Goal: Check status: Verify the current state of an ongoing process or item

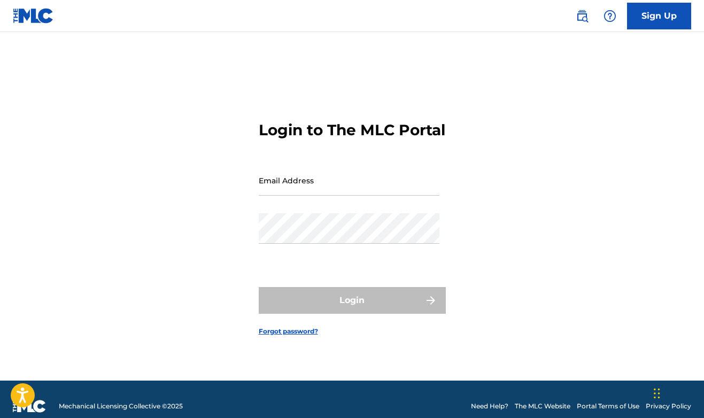
click at [322, 186] on input "Email Address" at bounding box center [349, 180] width 181 height 30
type input "[EMAIL_ADDRESS][DOMAIN_NAME]"
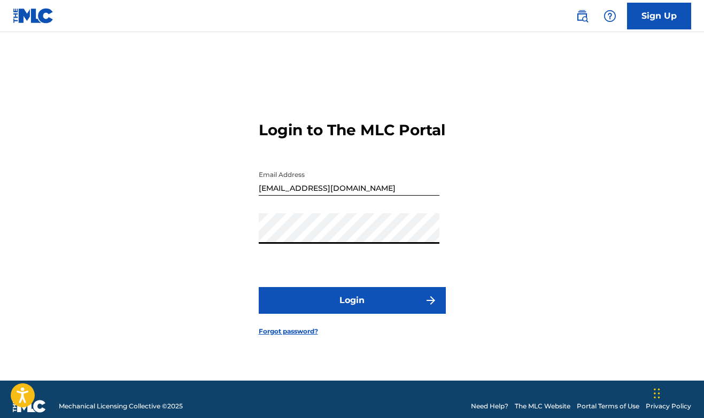
click at [352, 309] on button "Login" at bounding box center [352, 300] width 187 height 27
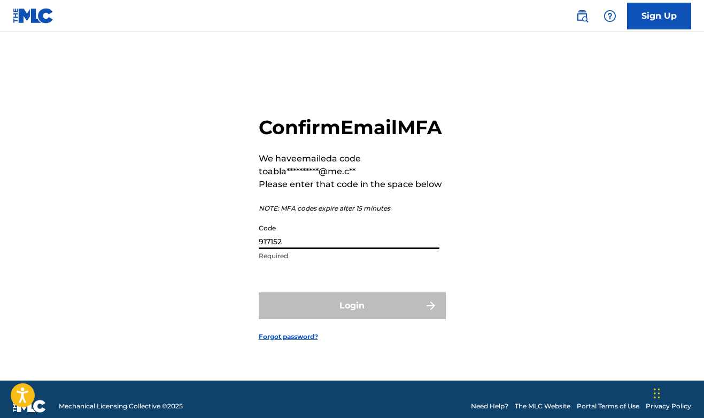
type input "917152"
click at [352, 317] on button "Login" at bounding box center [352, 305] width 187 height 27
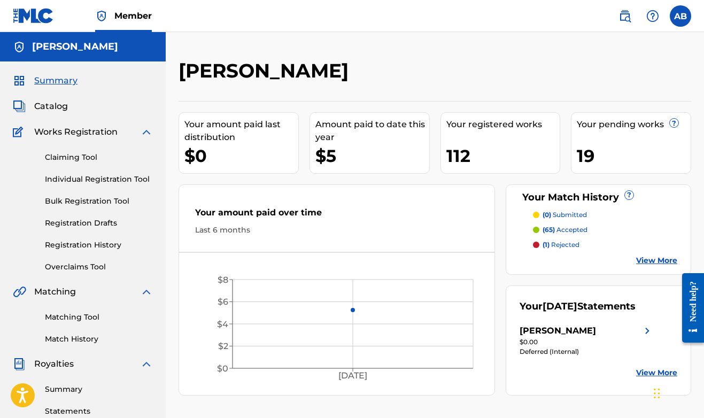
click at [50, 106] on span "Catalog" at bounding box center [51, 106] width 34 height 13
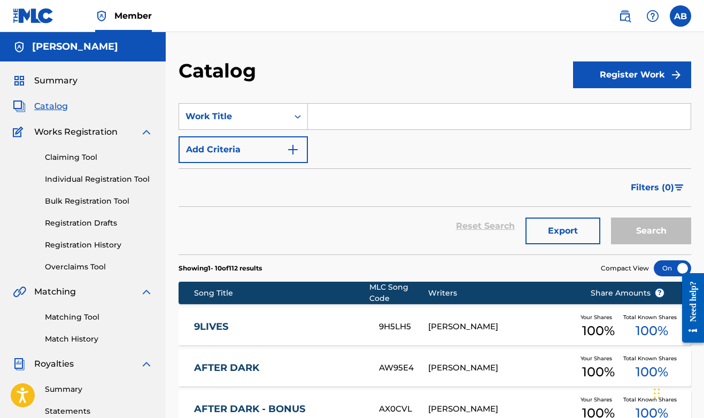
click at [102, 249] on link "Registration History" at bounding box center [99, 244] width 108 height 11
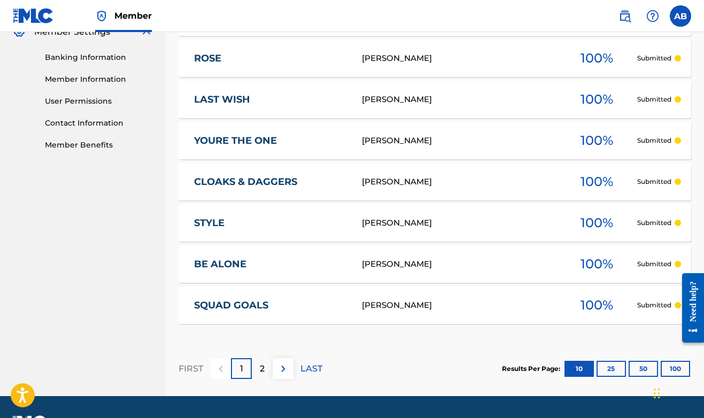
scroll to position [447, 0]
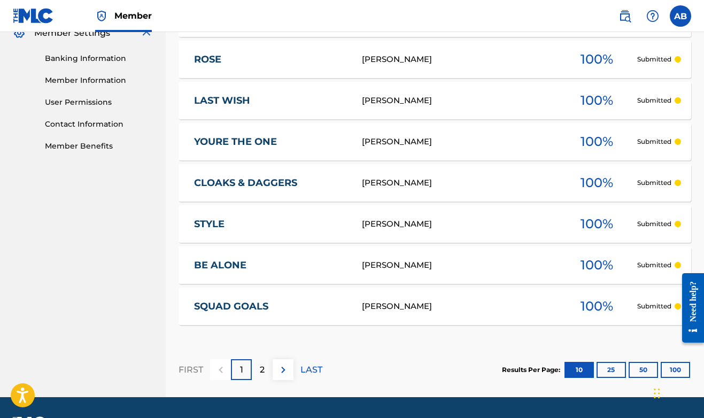
click at [260, 372] on p "2" at bounding box center [262, 369] width 5 height 13
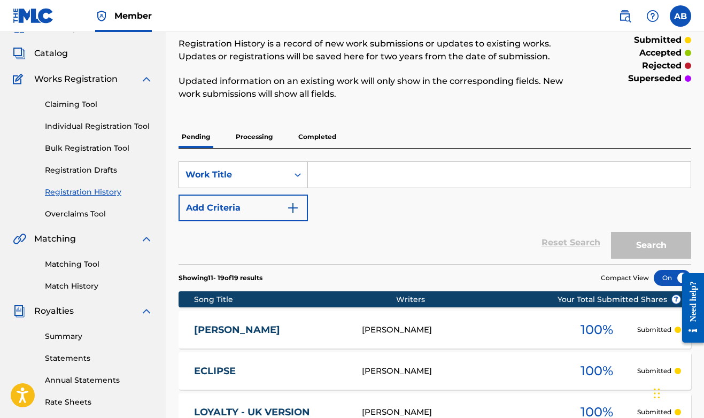
scroll to position [59, 0]
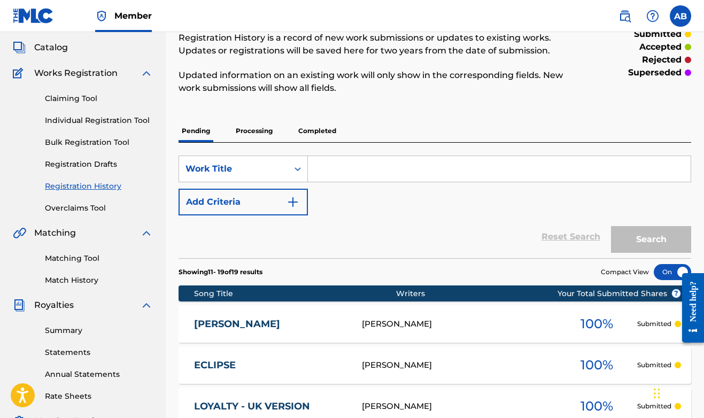
click at [255, 136] on p "Processing" at bounding box center [253, 131] width 43 height 22
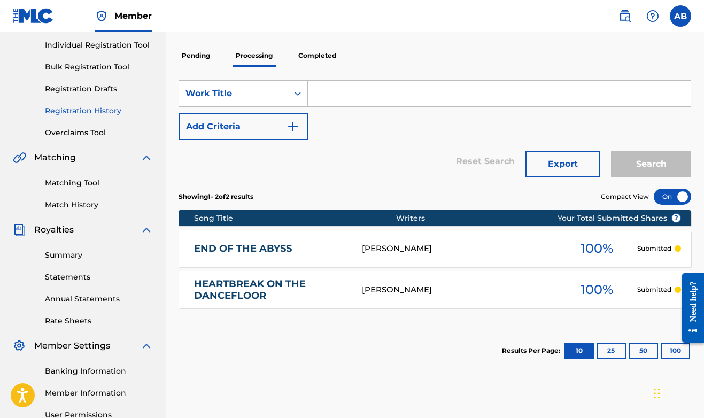
scroll to position [133, 0]
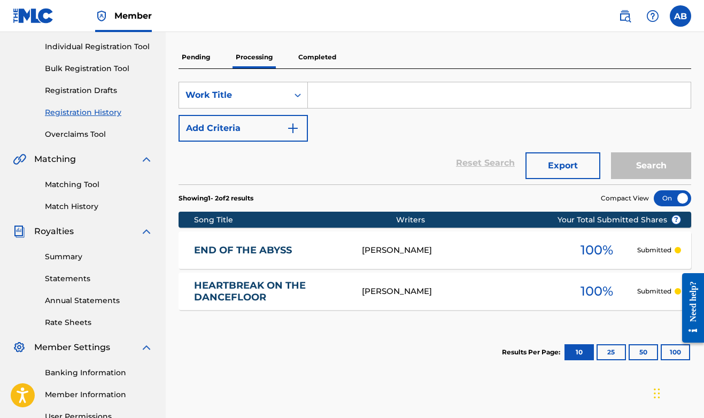
click at [323, 64] on p "Completed" at bounding box center [317, 57] width 44 height 22
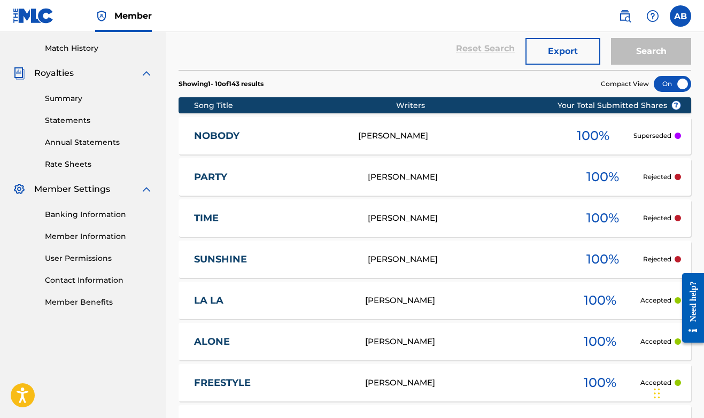
scroll to position [291, 0]
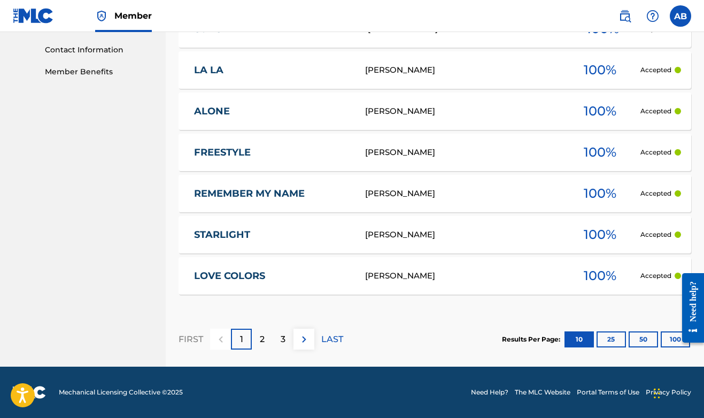
click at [266, 346] on div "2" at bounding box center [262, 339] width 21 height 21
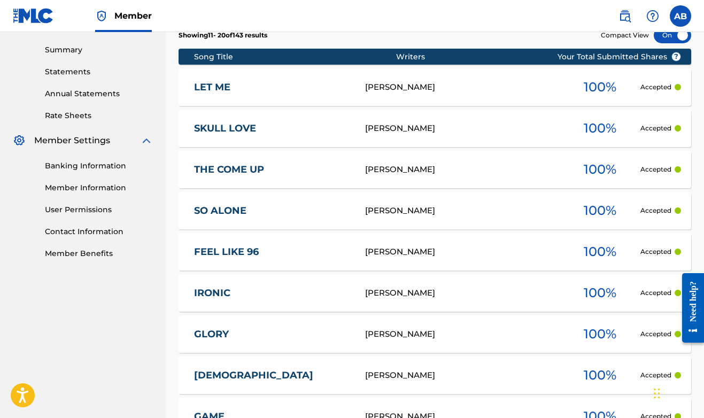
scroll to position [334, 0]
